Goal: Task Accomplishment & Management: Complete application form

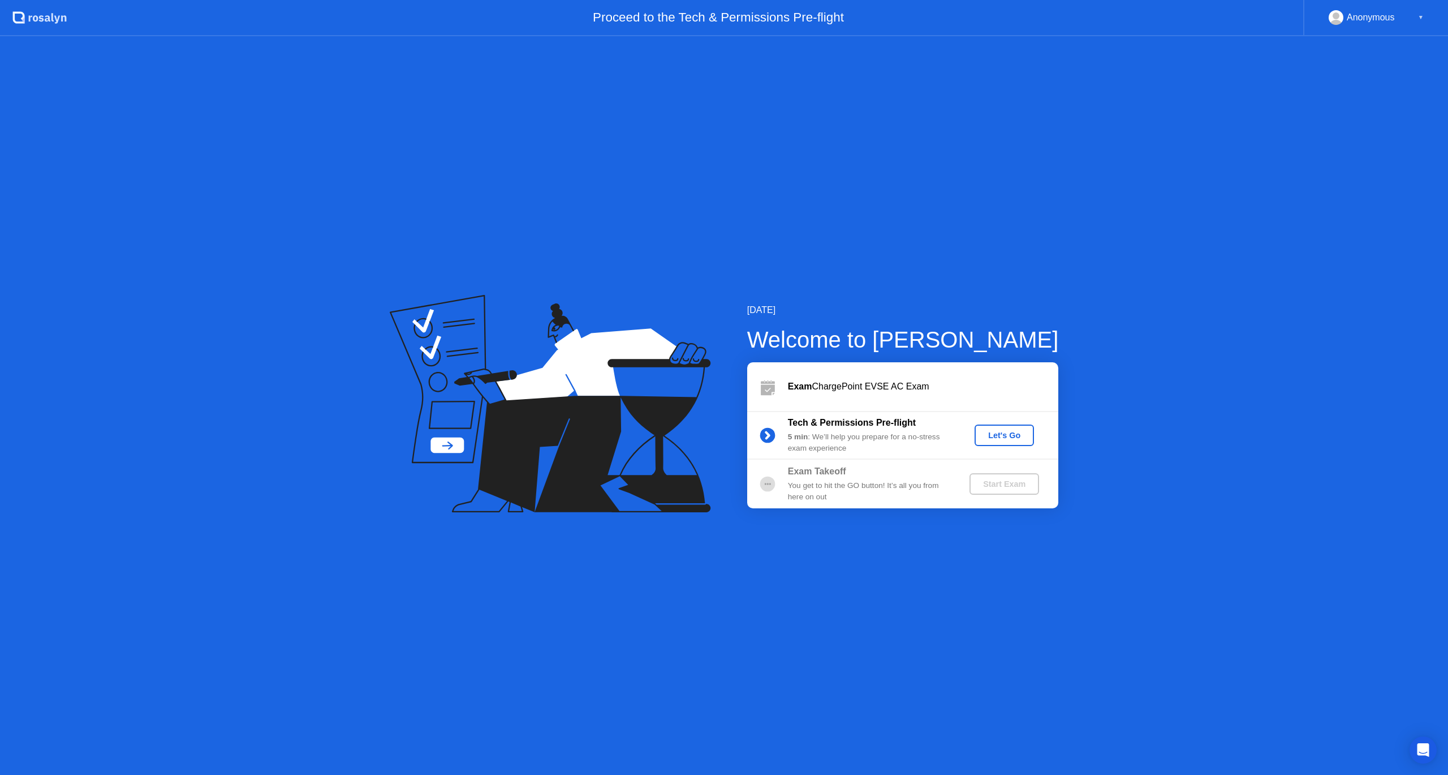
click at [1007, 439] on div "Let's Go" at bounding box center [1004, 435] width 50 height 9
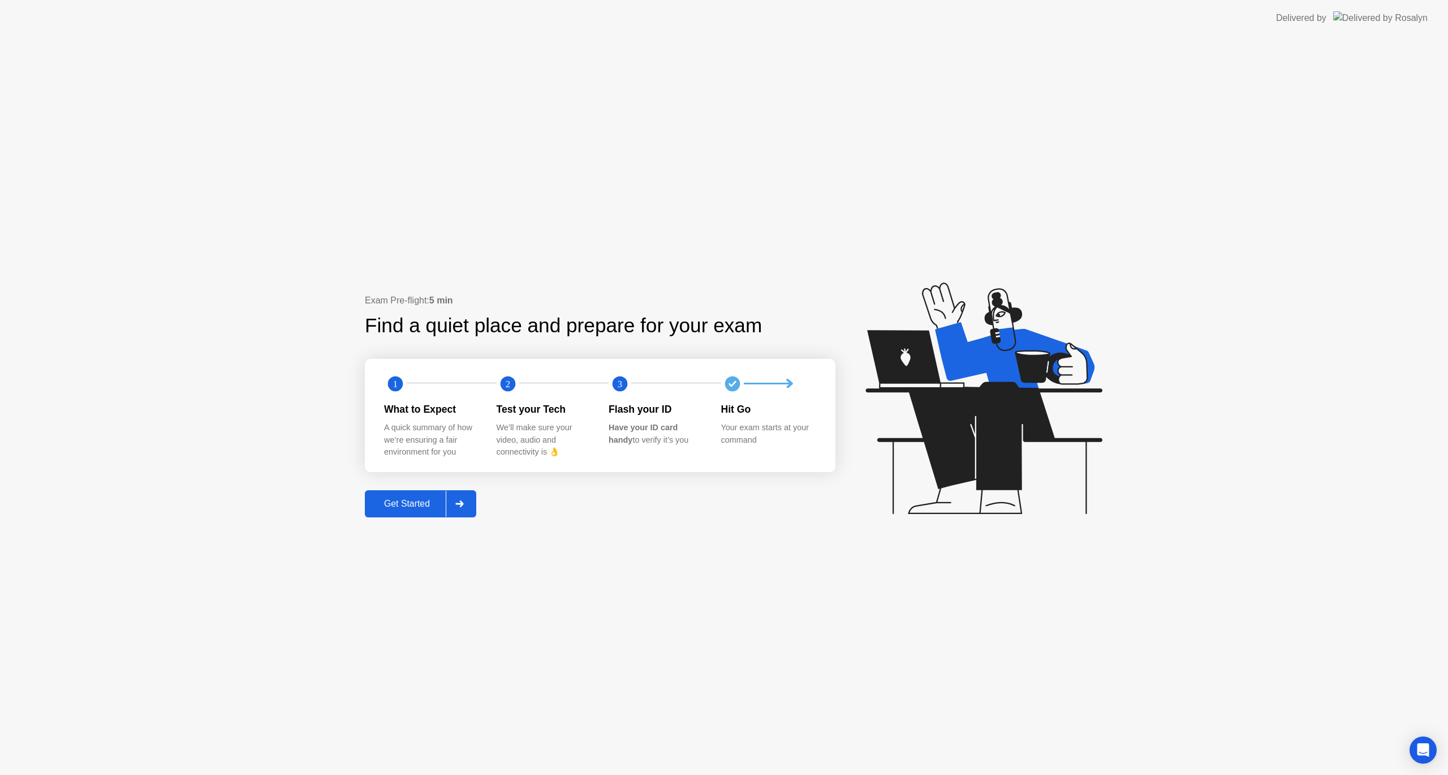
click at [439, 509] on div "Get Started" at bounding box center [407, 503] width 78 height 10
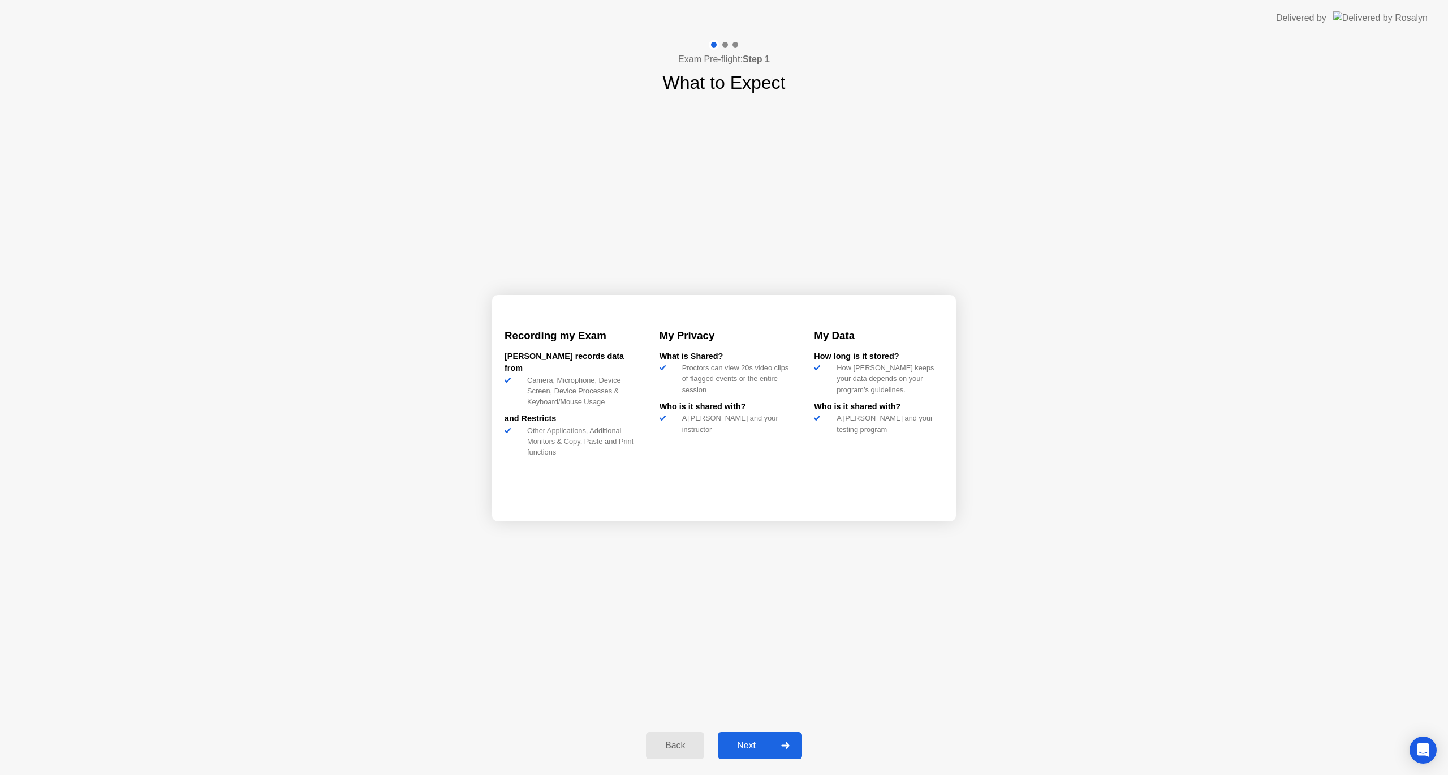
drag, startPoint x: 439, startPoint y: 509, endPoint x: 372, endPoint y: 532, distance: 71.2
click at [761, 746] on div "Next" at bounding box center [746, 745] width 50 height 10
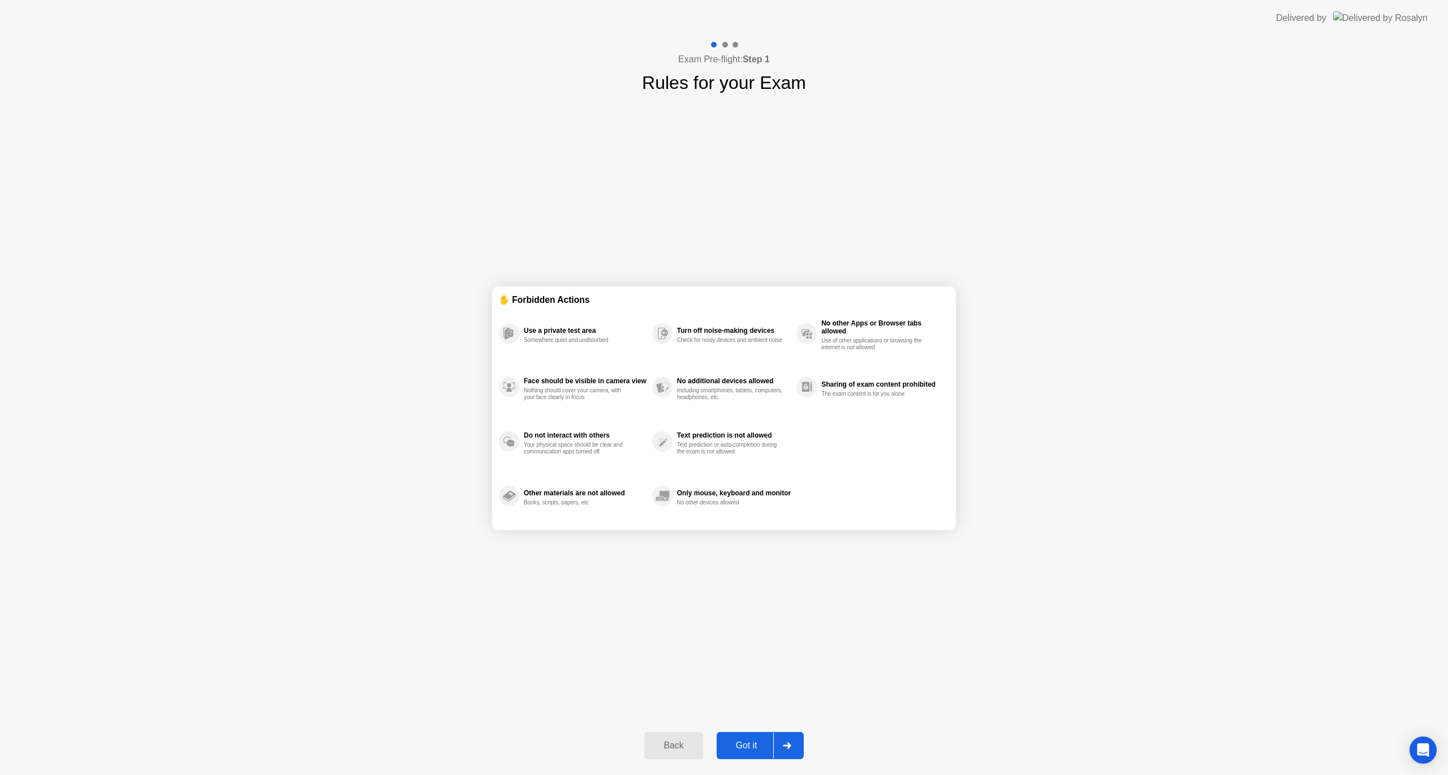
click at [760, 742] on div "Got it" at bounding box center [746, 745] width 53 height 10
select select "**********"
select select "*******"
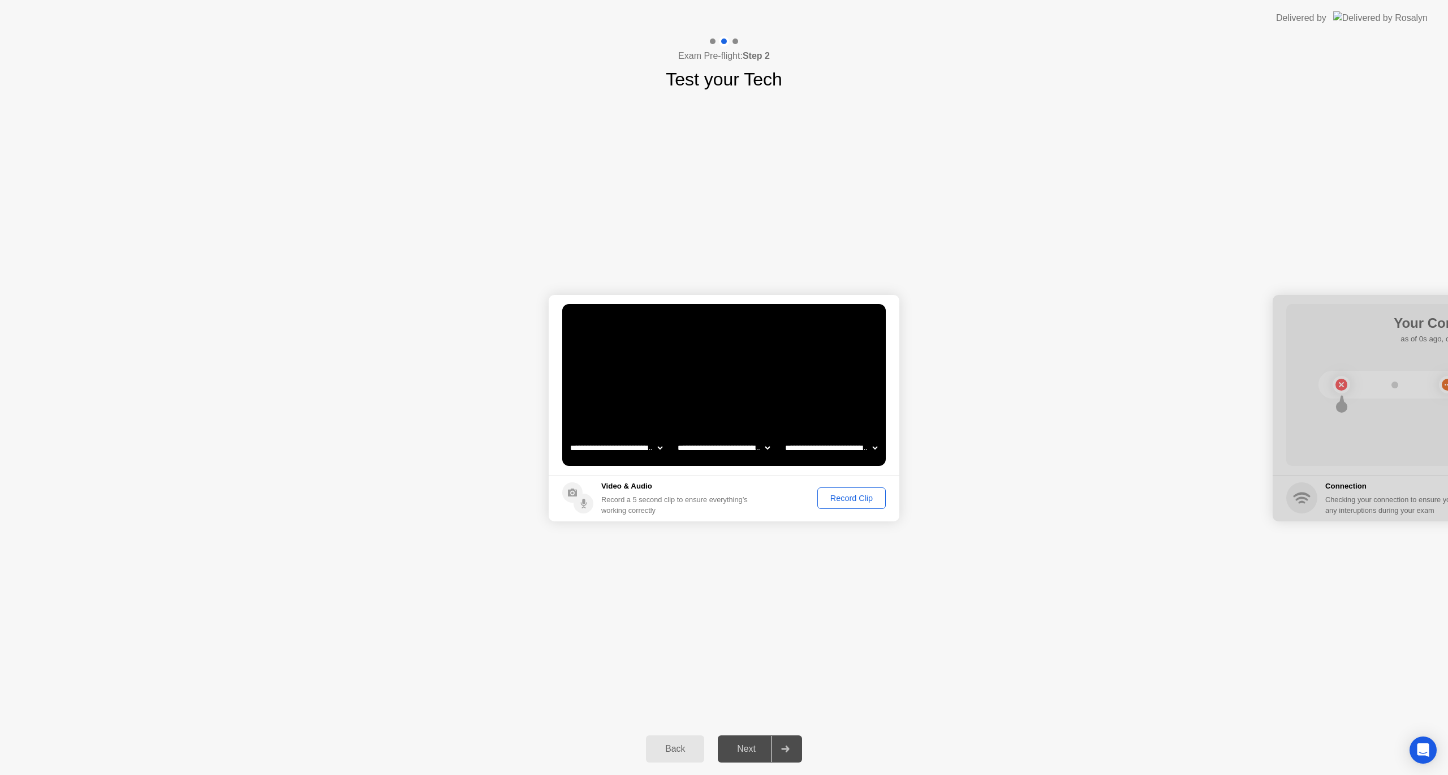
click at [852, 505] on button "Record Clip" at bounding box center [852, 498] width 68 height 22
click at [779, 502] on div "Replay Clip" at bounding box center [790, 497] width 74 height 9
click at [784, 501] on div "Replay Clip" at bounding box center [790, 497] width 74 height 9
click at [858, 500] on div "Retry" at bounding box center [861, 497] width 42 height 9
click at [851, 502] on div "Record Clip" at bounding box center [852, 497] width 61 height 9
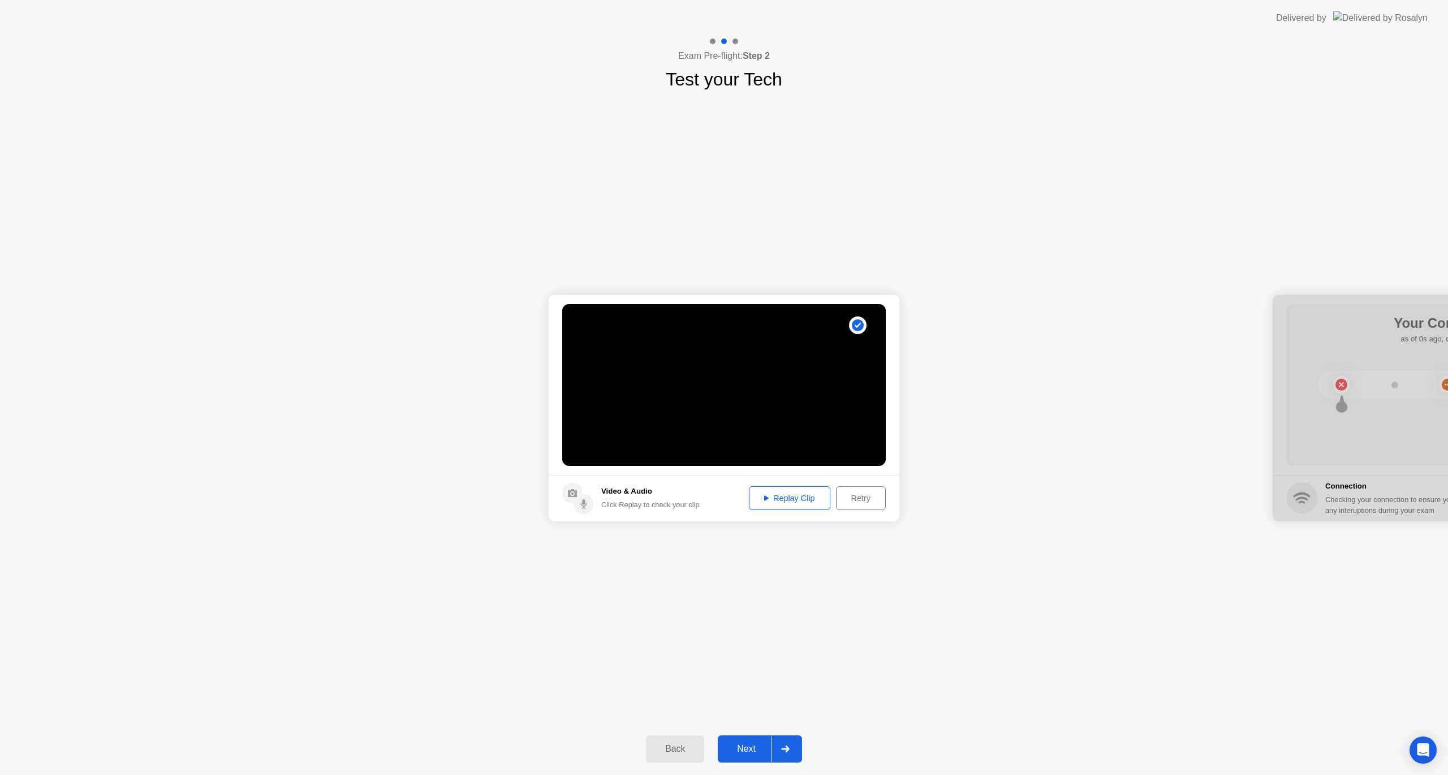
click at [779, 502] on div "Replay Clip" at bounding box center [790, 497] width 74 height 9
click at [791, 497] on div "Replay Clip" at bounding box center [790, 497] width 74 height 9
drag, startPoint x: 1424, startPoint y: 319, endPoint x: 1226, endPoint y: 336, distance: 198.8
drag, startPoint x: 1320, startPoint y: 324, endPoint x: 1312, endPoint y: 328, distance: 8.9
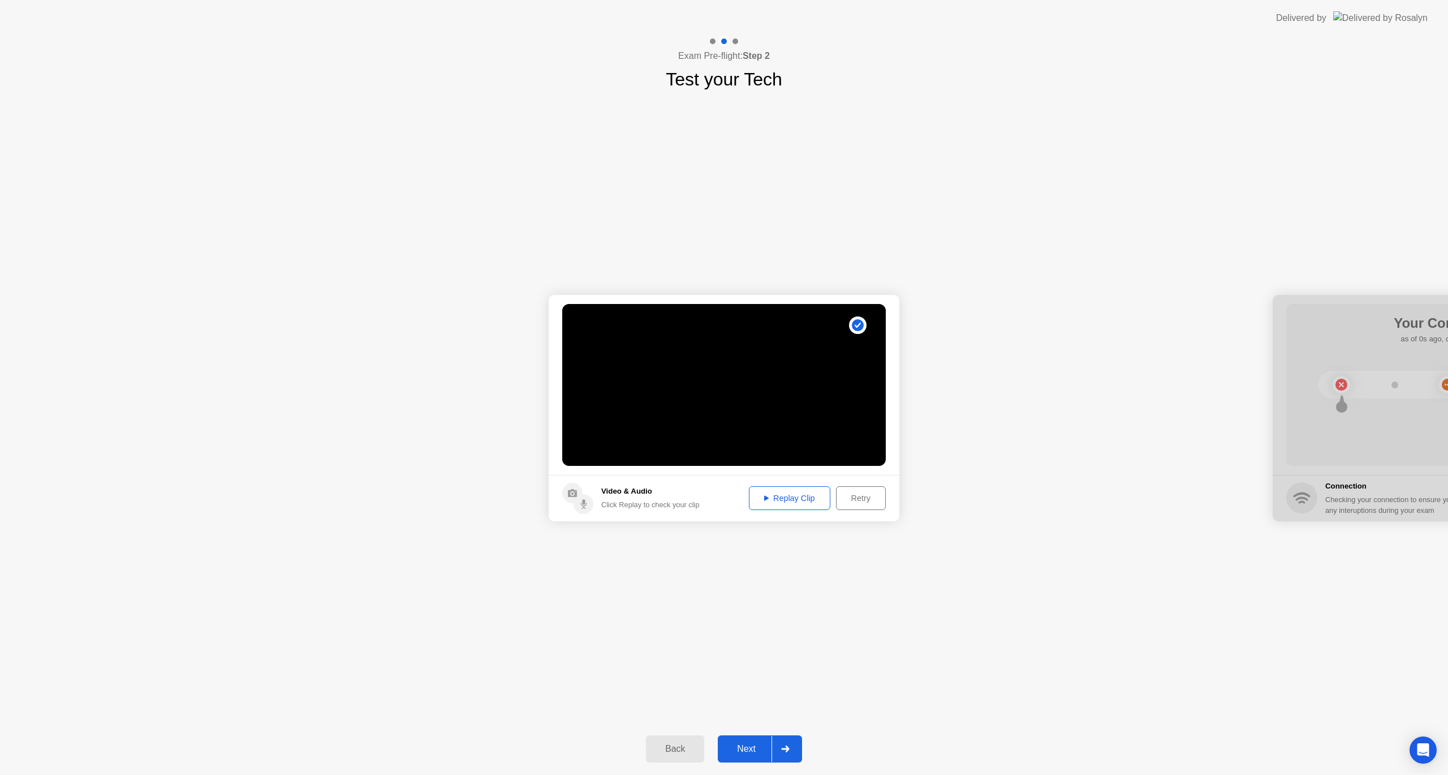
click at [1313, 327] on div at bounding box center [1448, 408] width 351 height 226
click at [758, 753] on div "Next" at bounding box center [746, 748] width 50 height 10
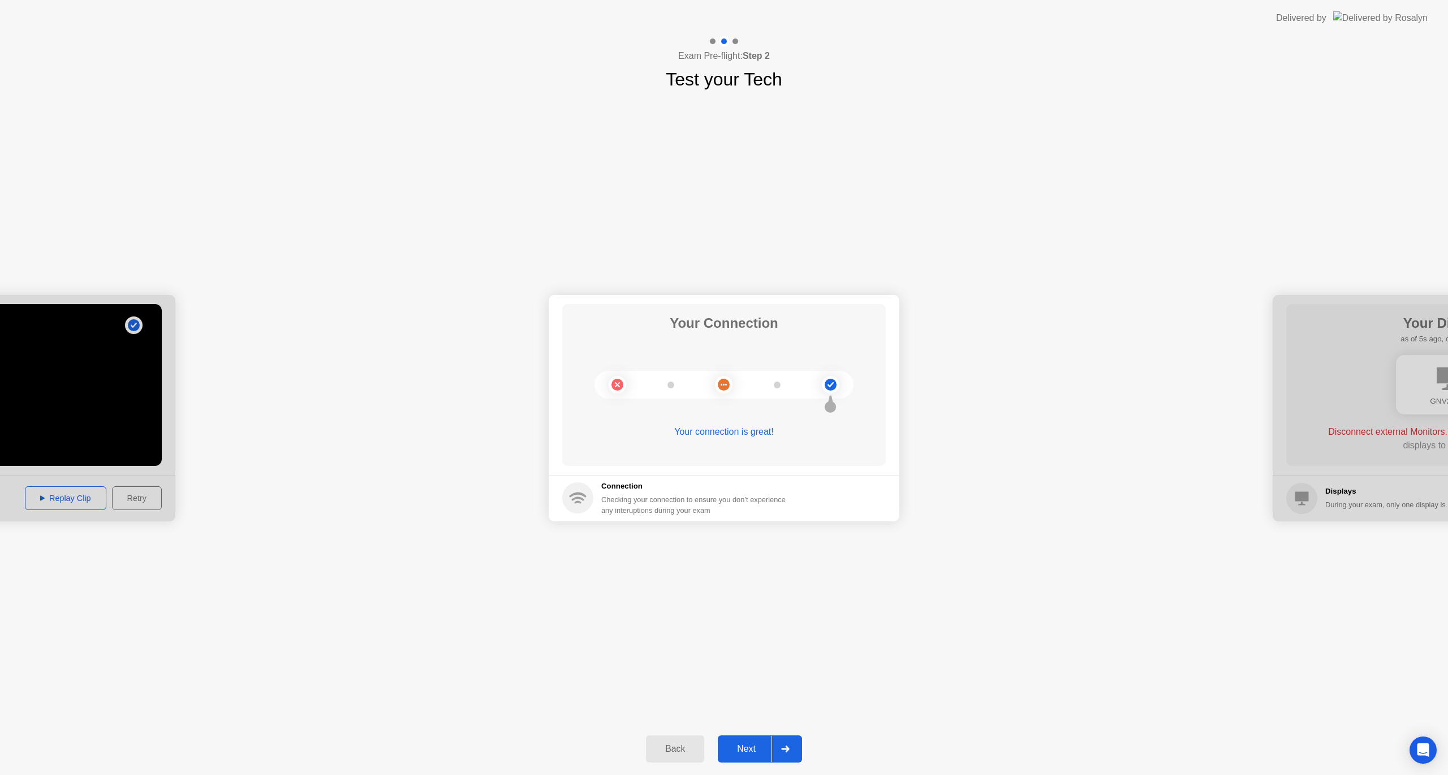
click at [758, 754] on div "Next" at bounding box center [746, 748] width 50 height 10
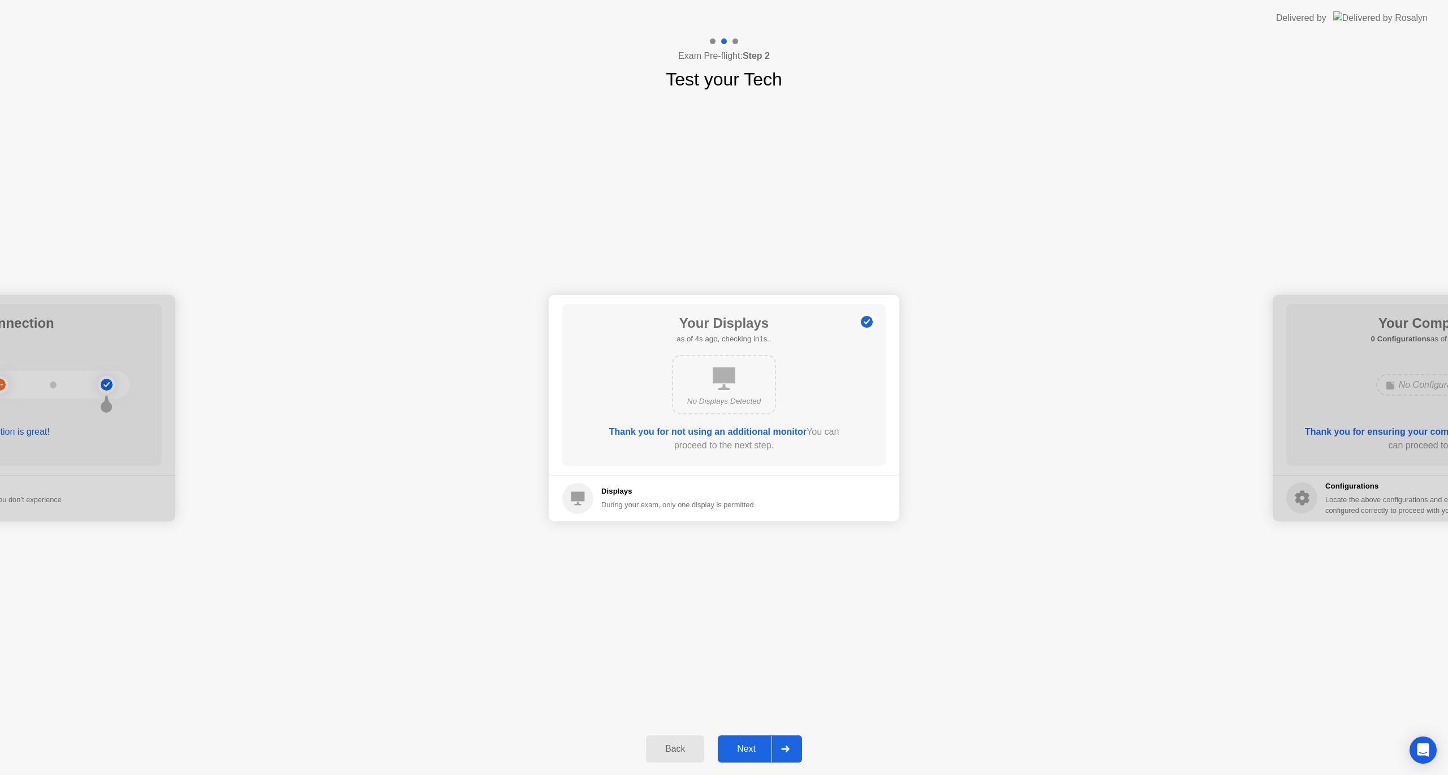
click at [744, 747] on div "Next" at bounding box center [746, 748] width 50 height 10
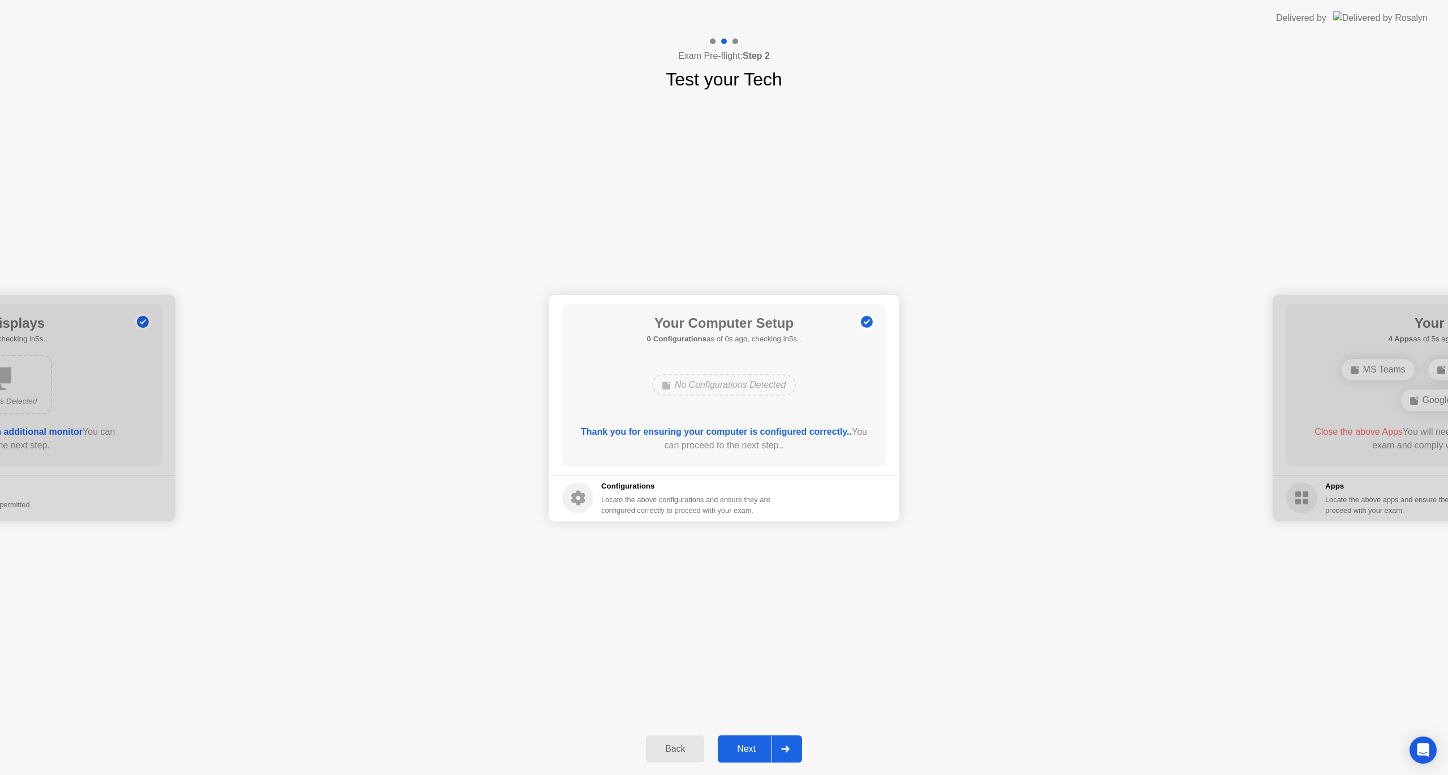
click at [748, 754] on div "Next" at bounding box center [746, 748] width 50 height 10
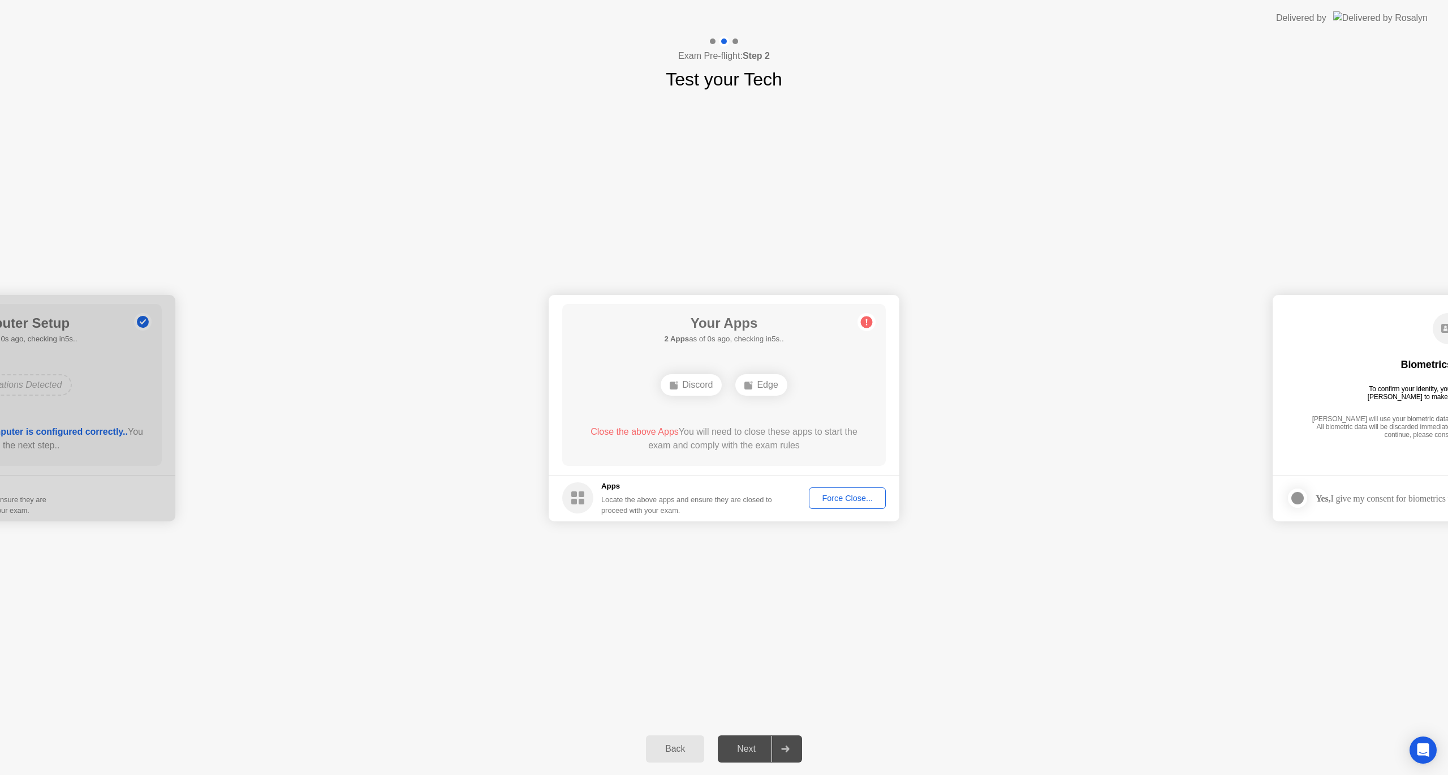
click at [405, 718] on div "**********" at bounding box center [724, 408] width 1448 height 630
click at [840, 502] on div "Force Close..." at bounding box center [847, 497] width 69 height 9
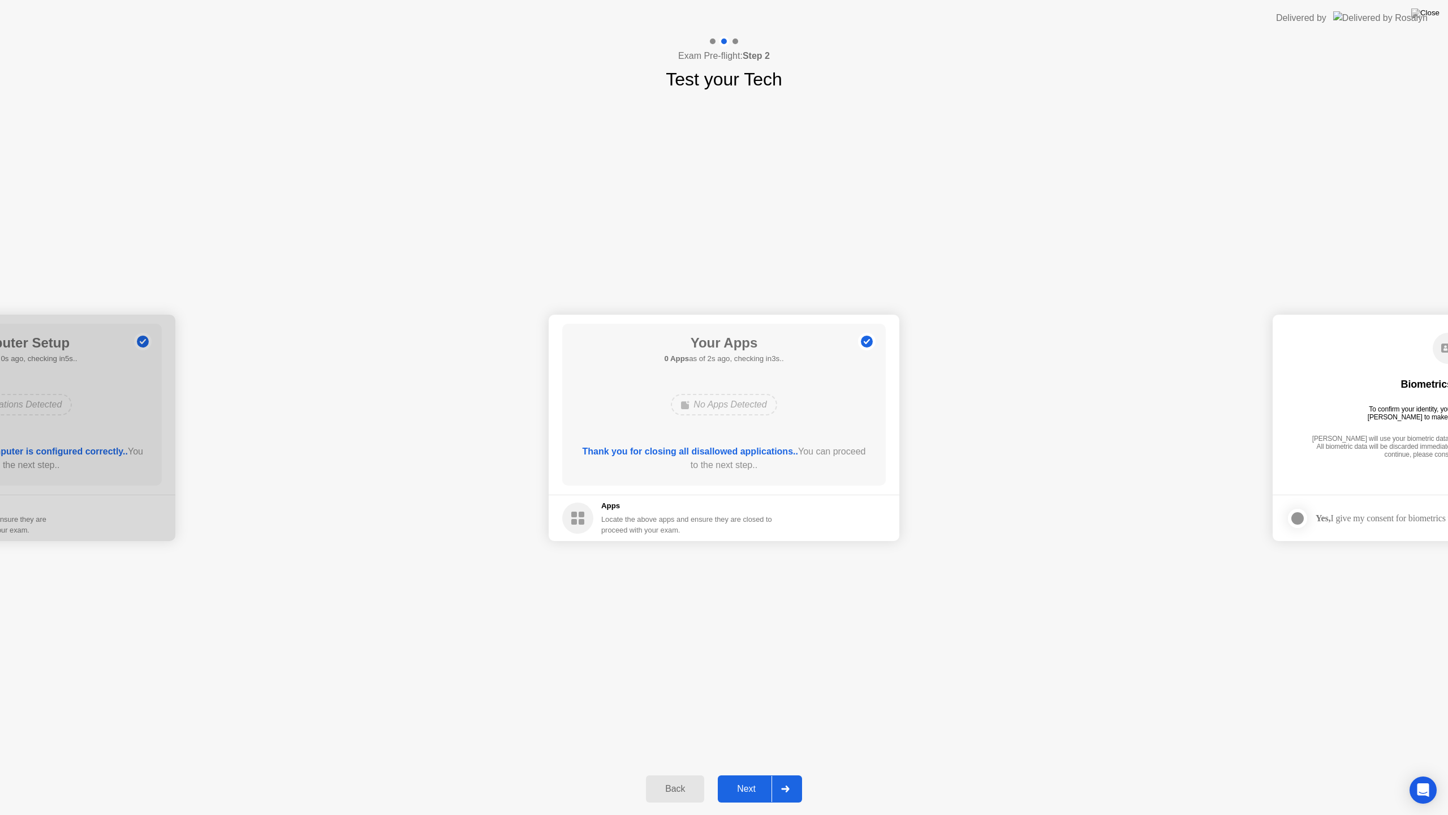
click at [766, 774] on button "Next" at bounding box center [760, 788] width 84 height 27
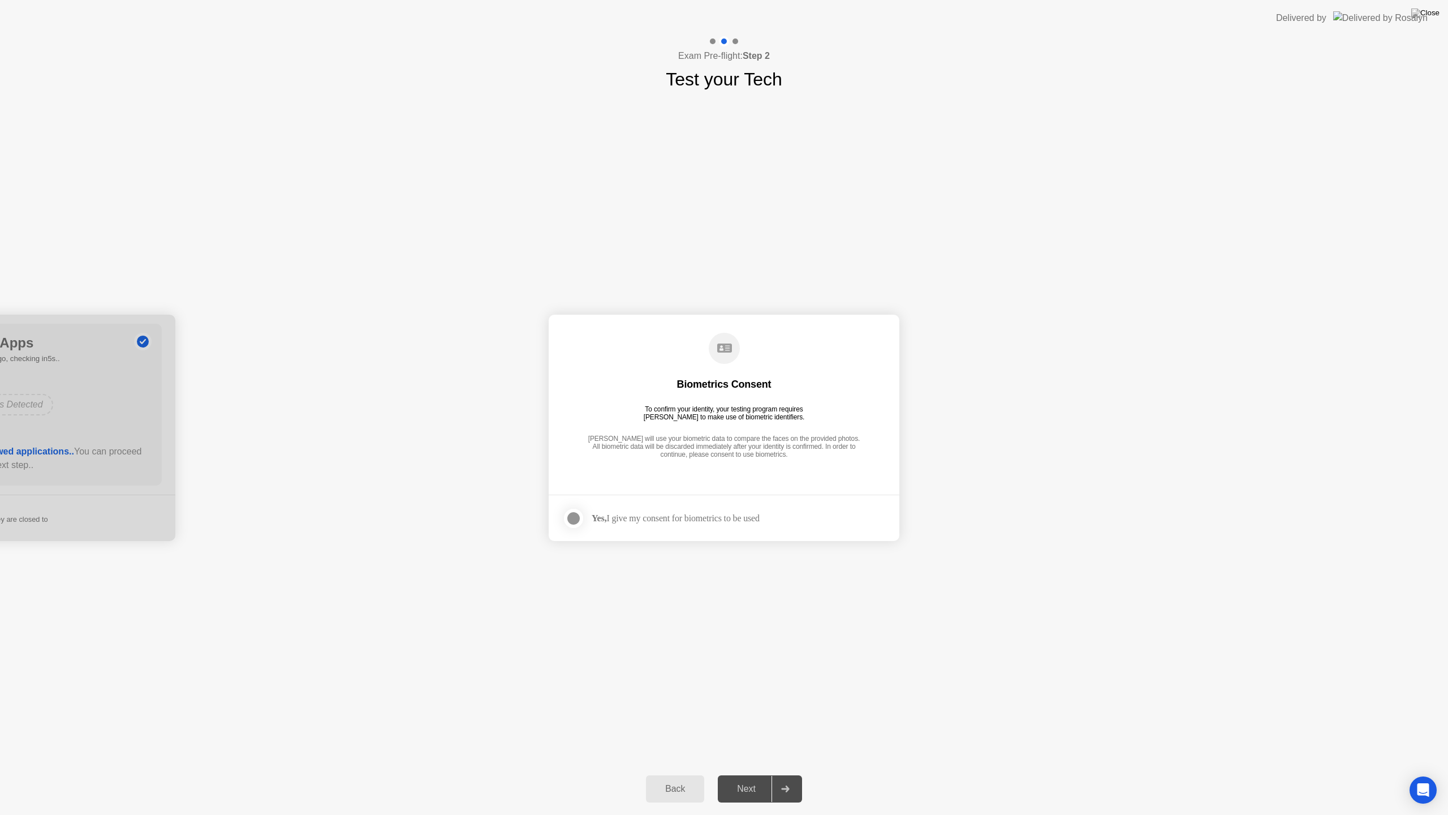
click at [579, 521] on div at bounding box center [574, 518] width 14 height 14
click at [758, 774] on div "Next" at bounding box center [746, 789] width 50 height 10
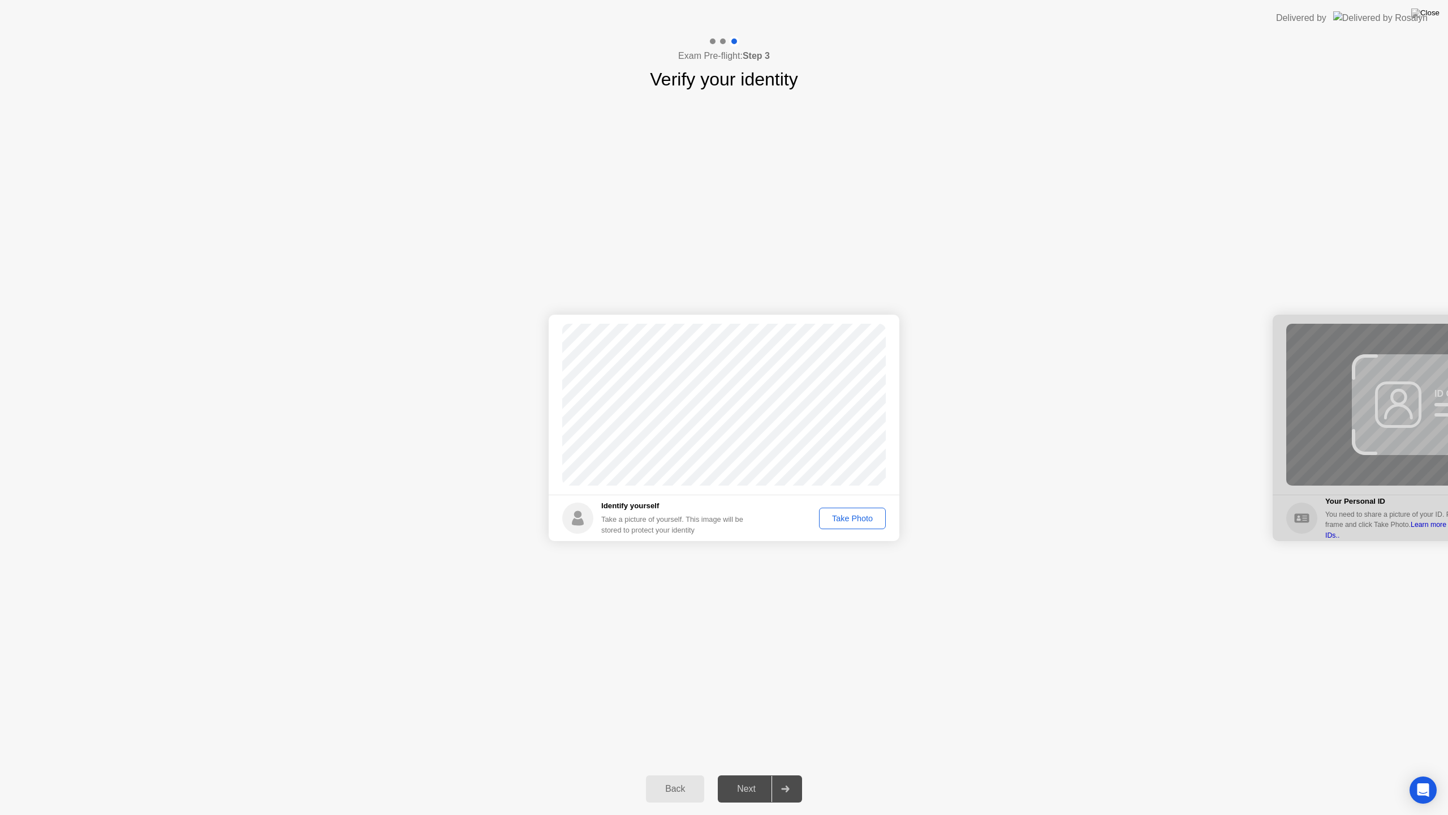
click at [869, 523] on div "Take Photo" at bounding box center [852, 518] width 59 height 9
click at [749, 774] on div "Next" at bounding box center [746, 789] width 50 height 10
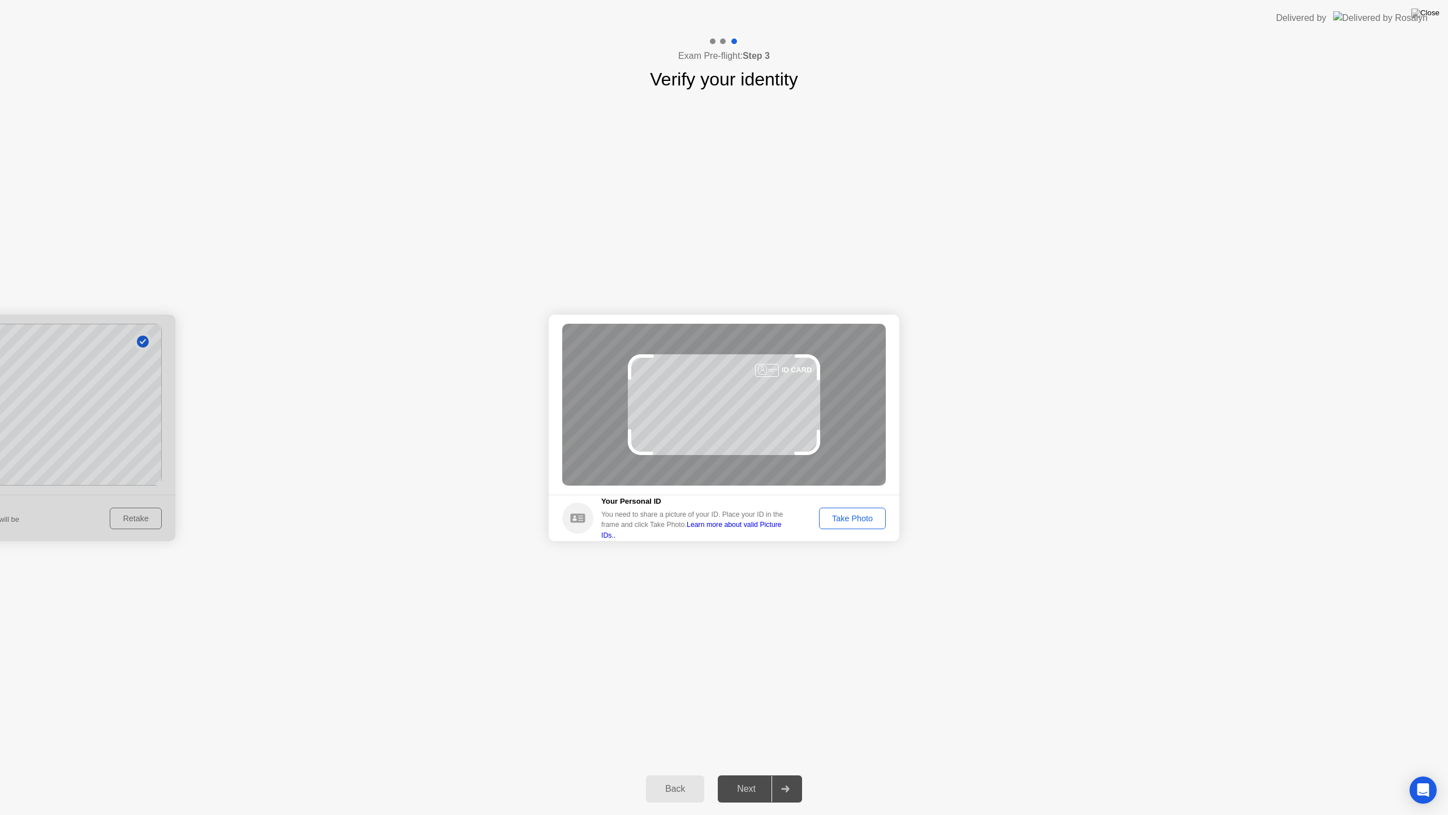
click at [856, 514] on div "Take Photo" at bounding box center [852, 518] width 59 height 9
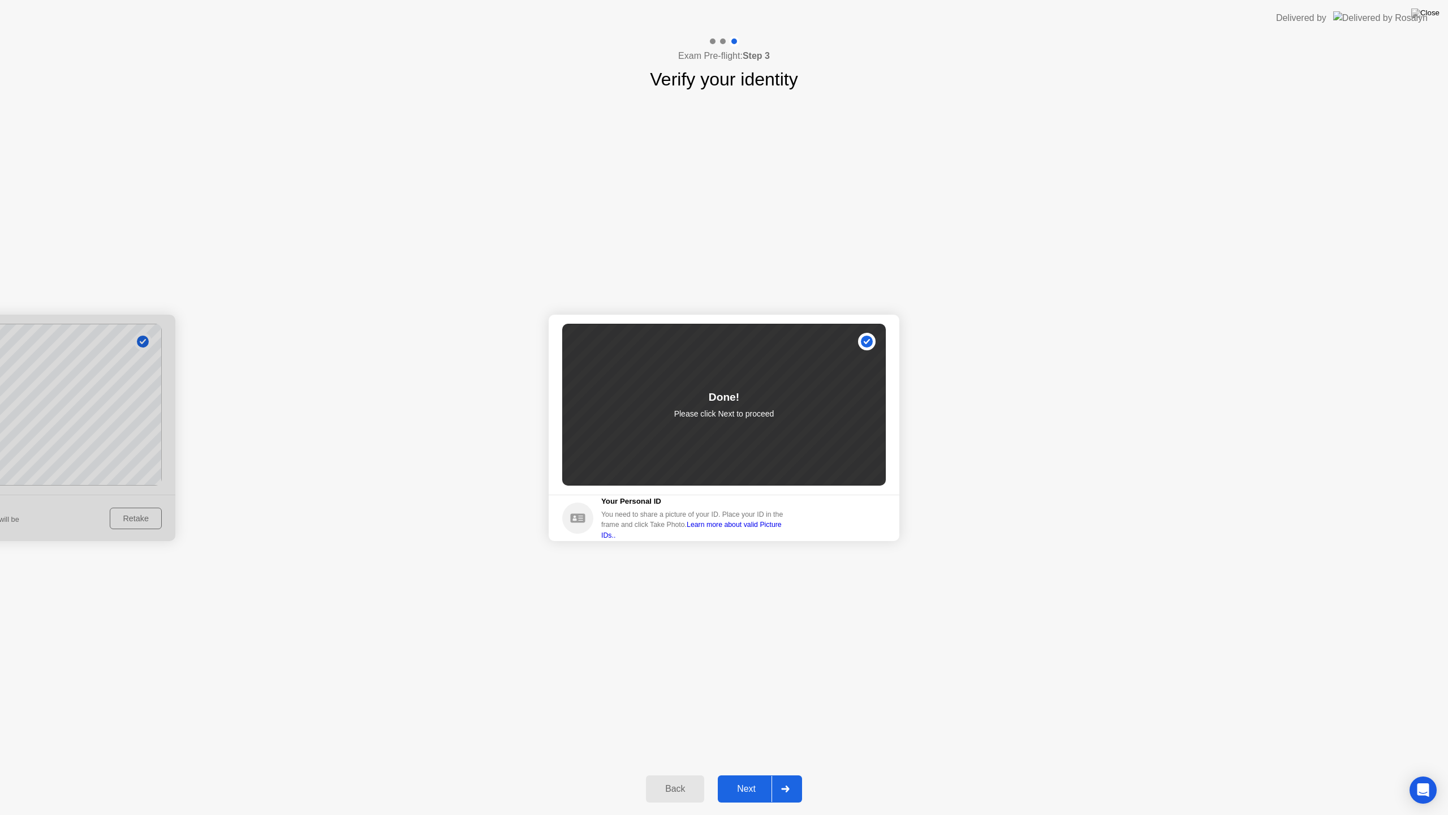
click at [759, 774] on div "Next" at bounding box center [746, 789] width 50 height 10
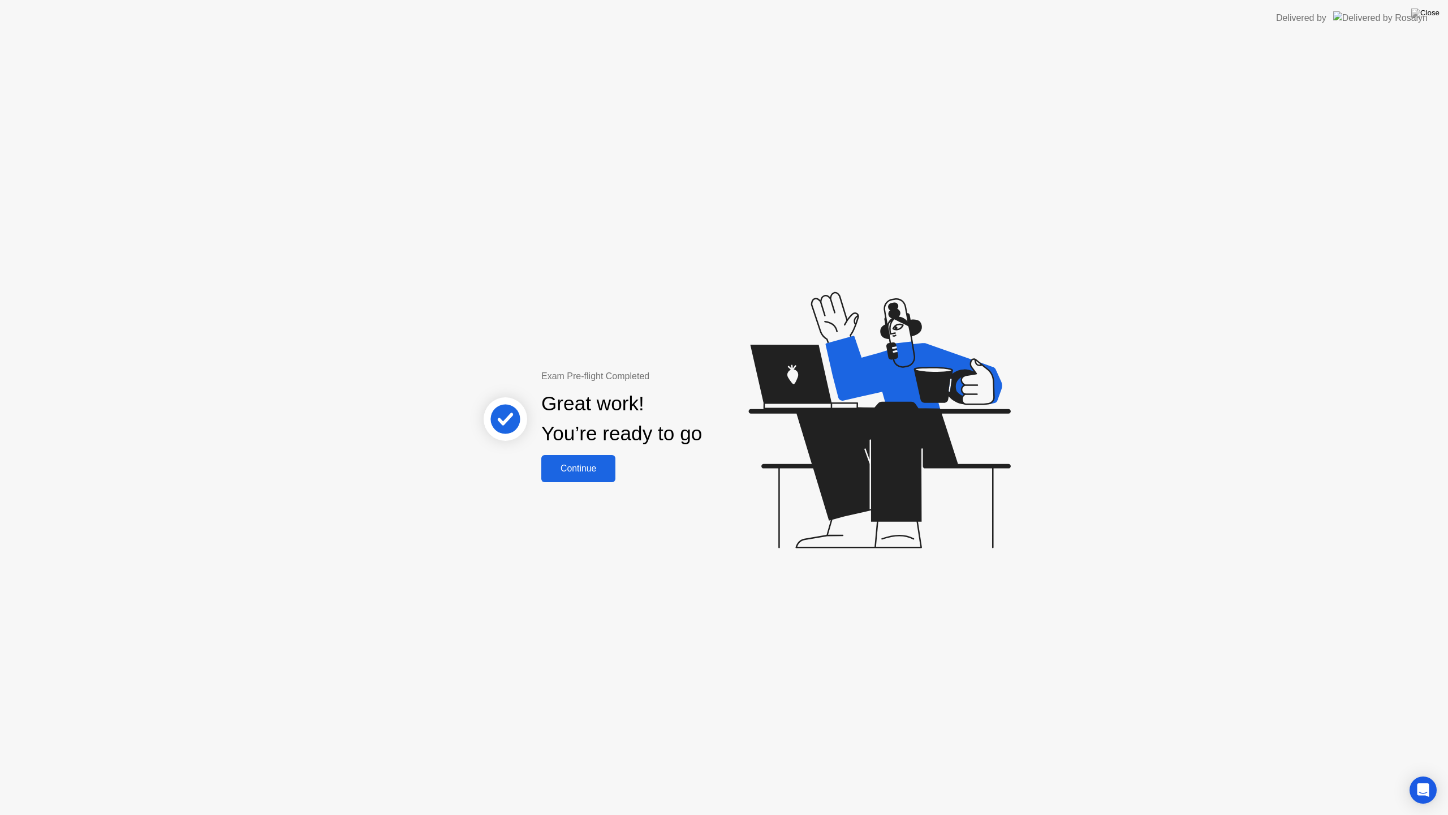
click at [590, 473] on div "Continue" at bounding box center [578, 468] width 67 height 10
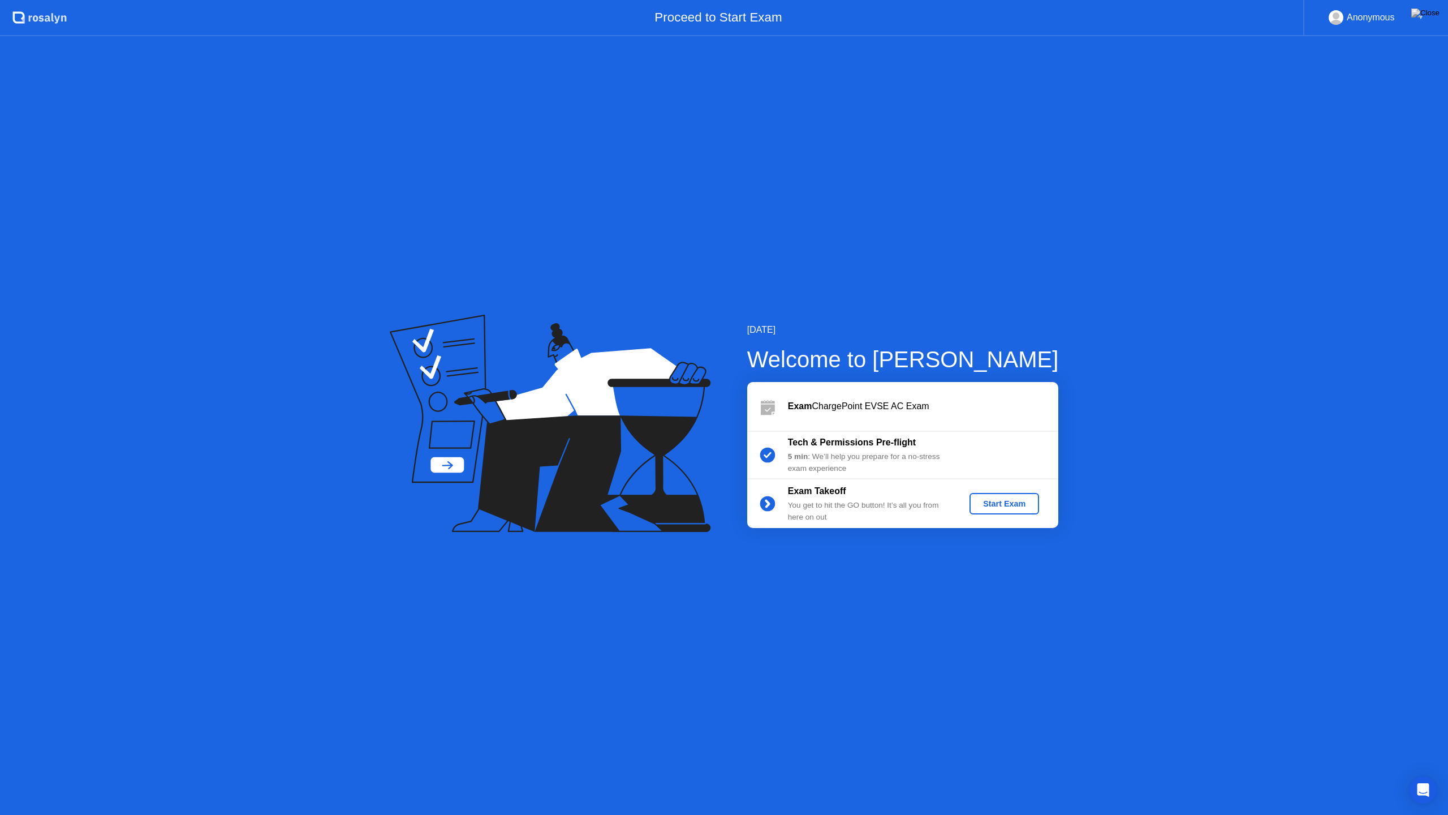
click at [1001, 508] on div "Start Exam" at bounding box center [1004, 503] width 61 height 9
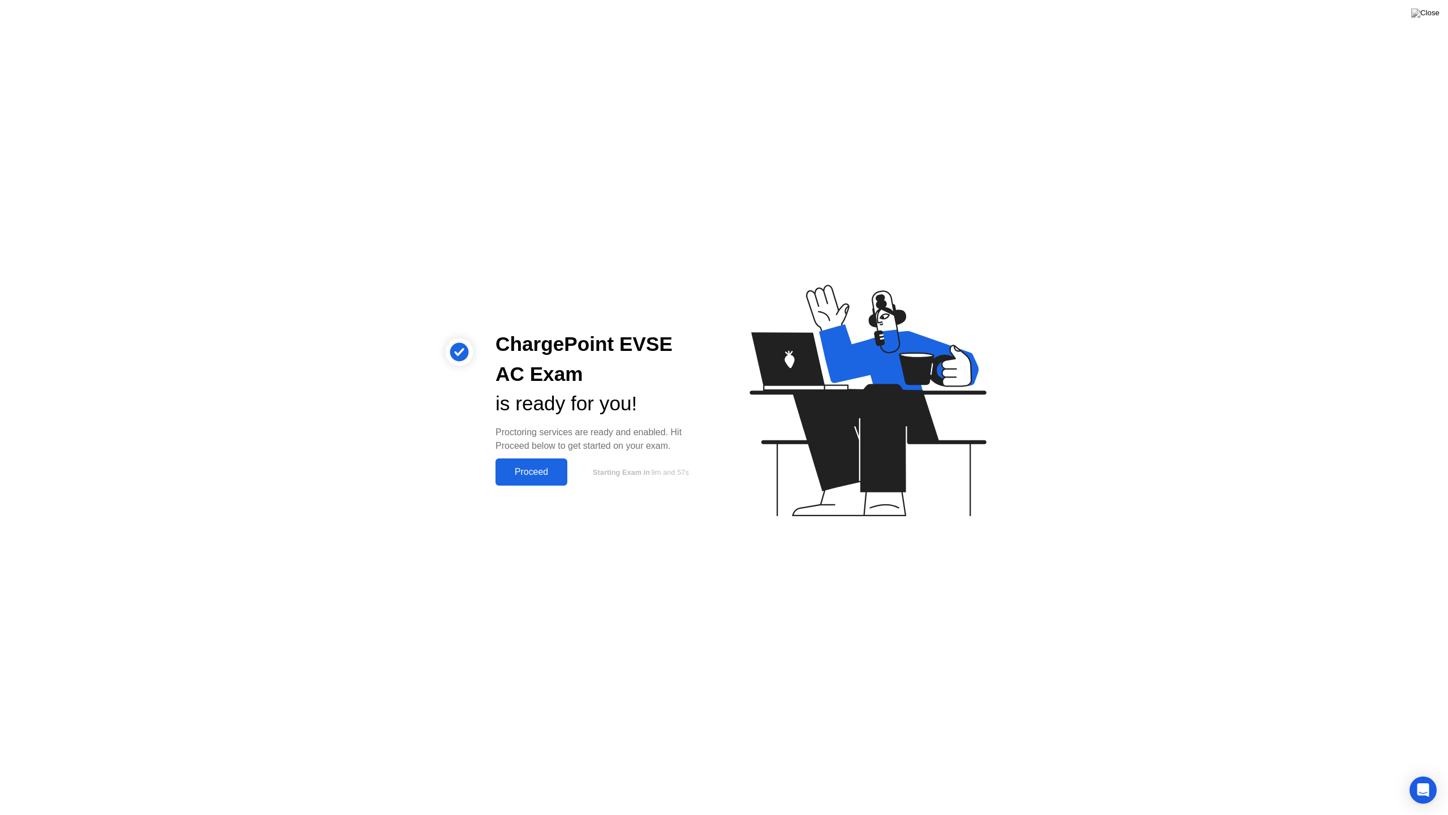
click at [541, 475] on div "Proceed" at bounding box center [531, 472] width 65 height 10
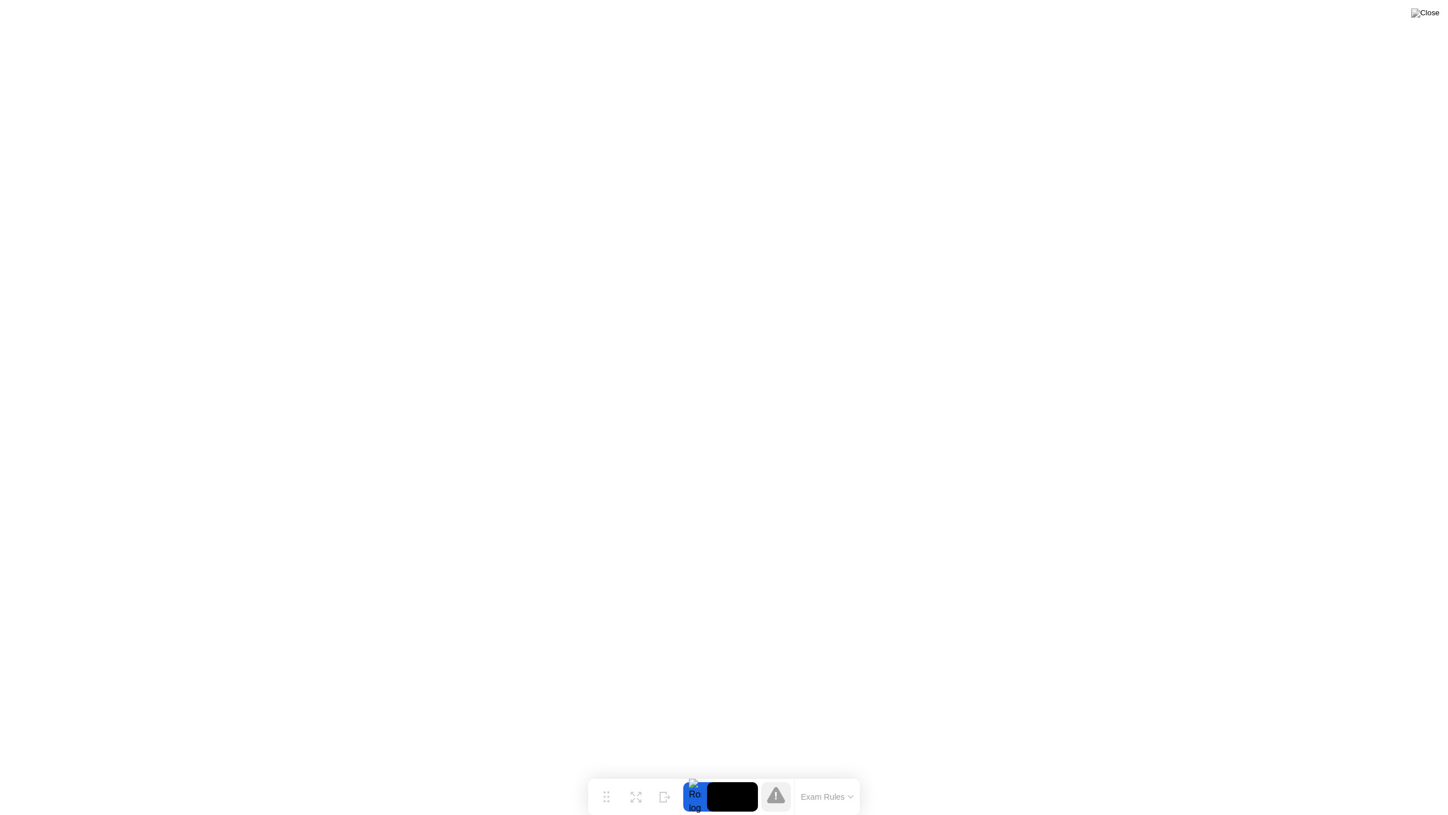
click at [821, 774] on button "Exam Rules" at bounding box center [828, 797] width 60 height 10
